Goal: Navigation & Orientation: Find specific page/section

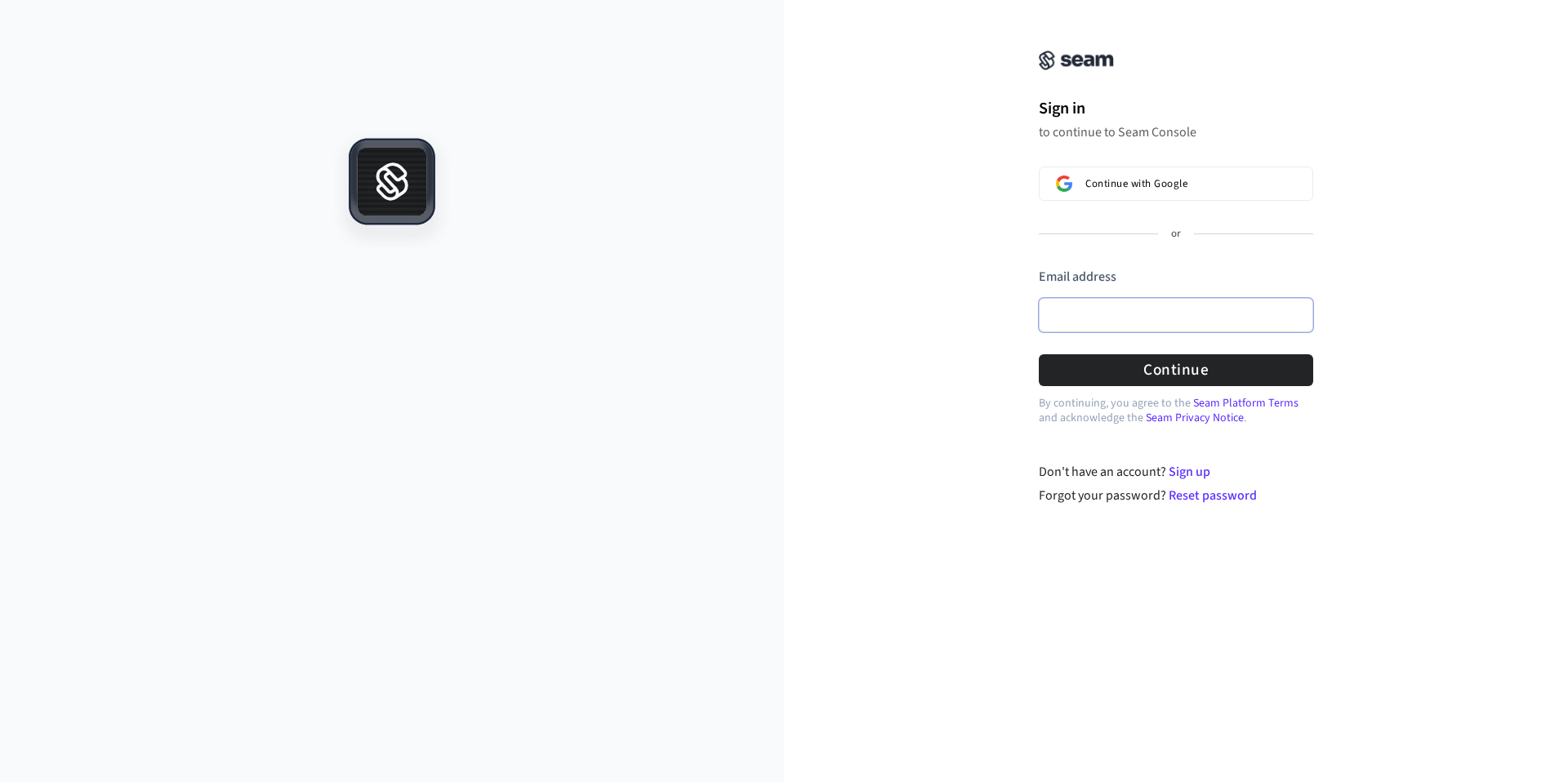
click at [1112, 310] on input "Email address" at bounding box center [1176, 315] width 275 height 34
click at [1143, 175] on button "Continue with Google" at bounding box center [1176, 184] width 275 height 34
type input "*******"
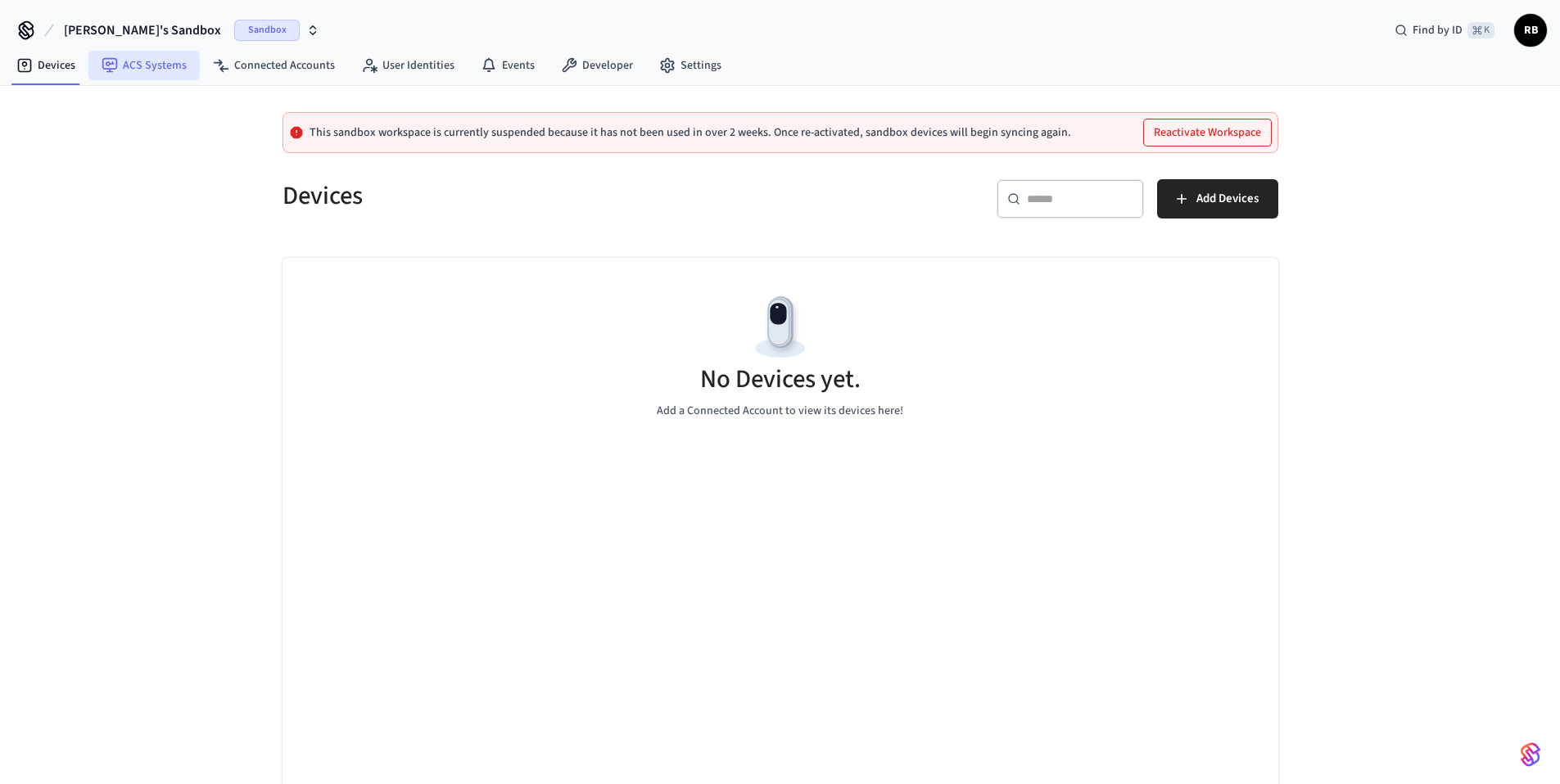
click at [152, 67] on link "ACS Systems" at bounding box center [144, 65] width 111 height 29
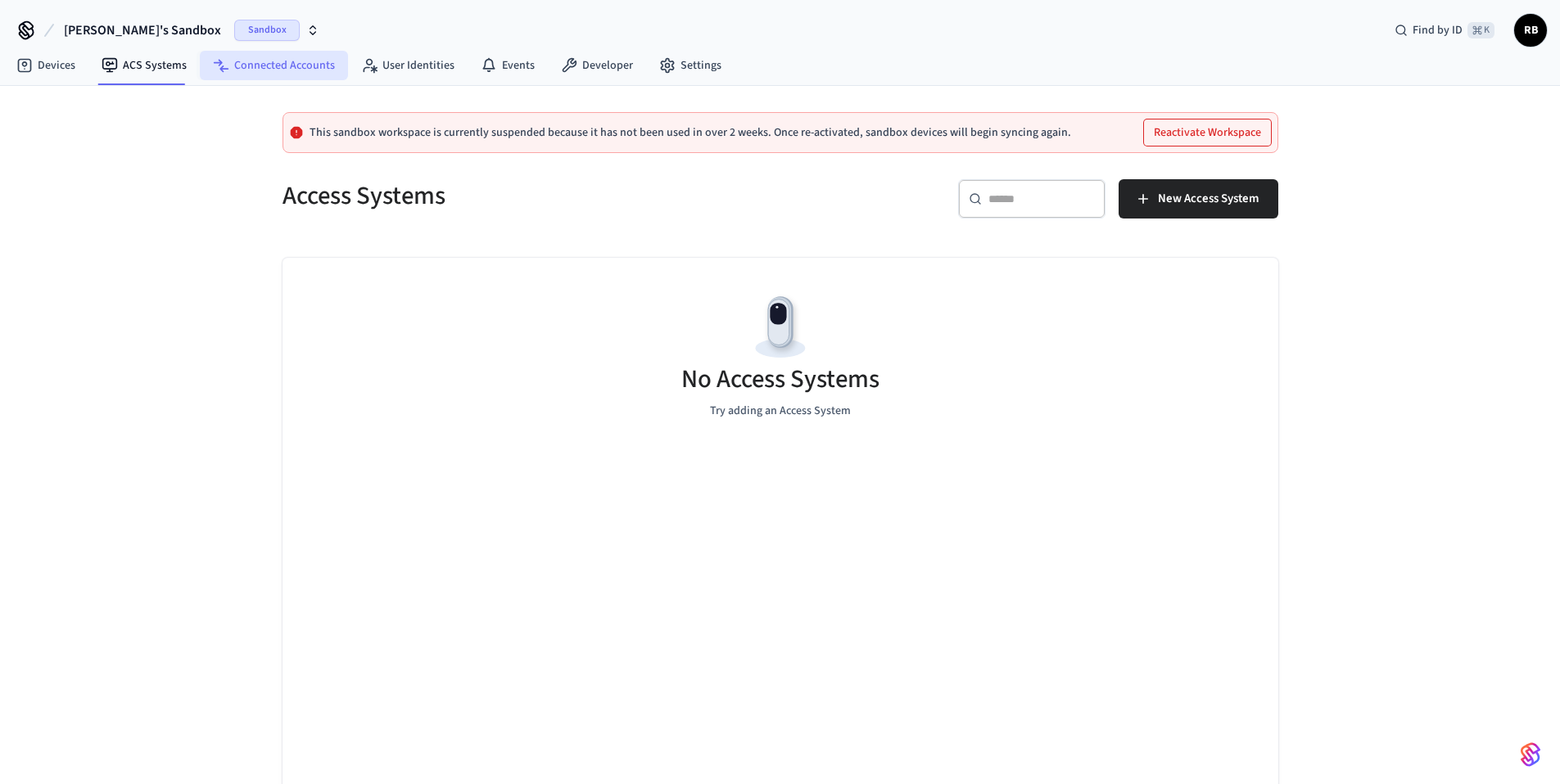
click at [254, 58] on link "Connected Accounts" at bounding box center [274, 65] width 148 height 29
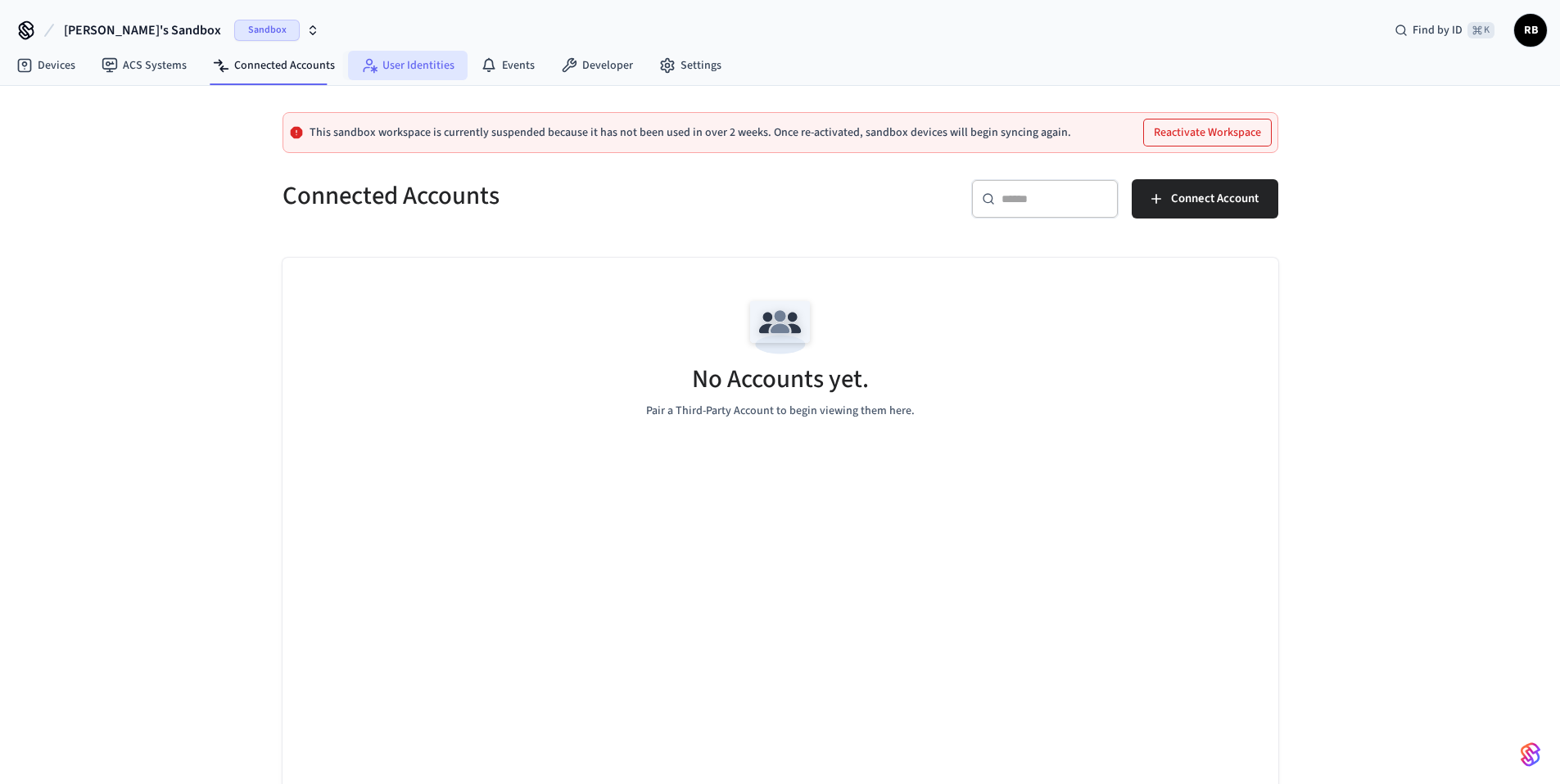
click at [381, 56] on link "User Identities" at bounding box center [407, 65] width 120 height 29
click at [65, 64] on link "Devices" at bounding box center [46, 65] width 85 height 29
